Goal: Task Accomplishment & Management: Manage account settings

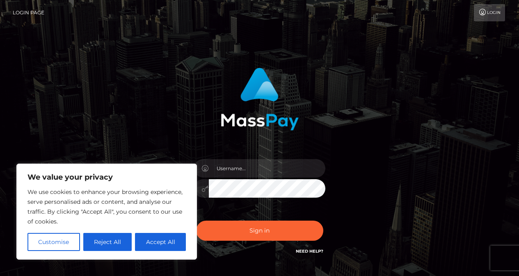
click at [221, 166] on input "text" at bounding box center [267, 168] width 116 height 18
type input "[EMAIL_ADDRESS][DOMAIN_NAME]"
click at [172, 243] on button "Accept All" at bounding box center [160, 242] width 51 height 18
checkbox input "true"
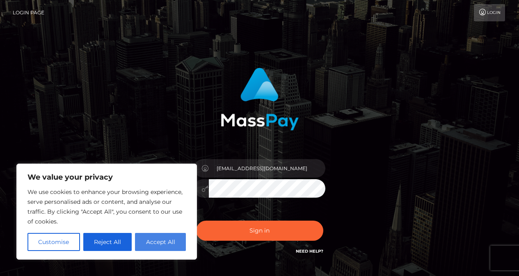
checkbox input "true"
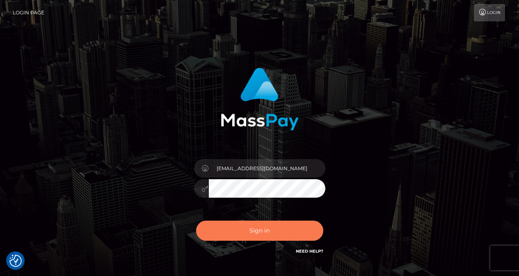
click at [224, 226] on button "Sign in" at bounding box center [259, 231] width 127 height 20
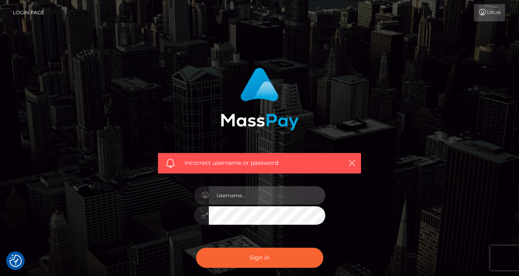
click at [248, 200] on input "text" at bounding box center [267, 195] width 116 height 18
type input "taylor82914@yahoo.com"
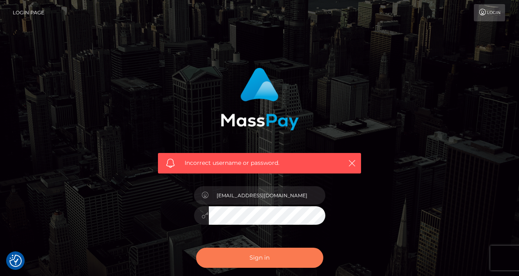
click at [242, 258] on button "Sign in" at bounding box center [259, 258] width 127 height 20
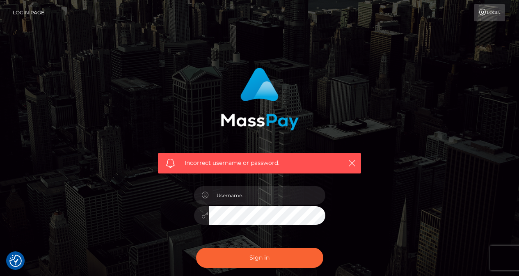
click at [491, 11] on link "Login" at bounding box center [489, 12] width 31 height 17
